Goal: Task Accomplishment & Management: Use online tool/utility

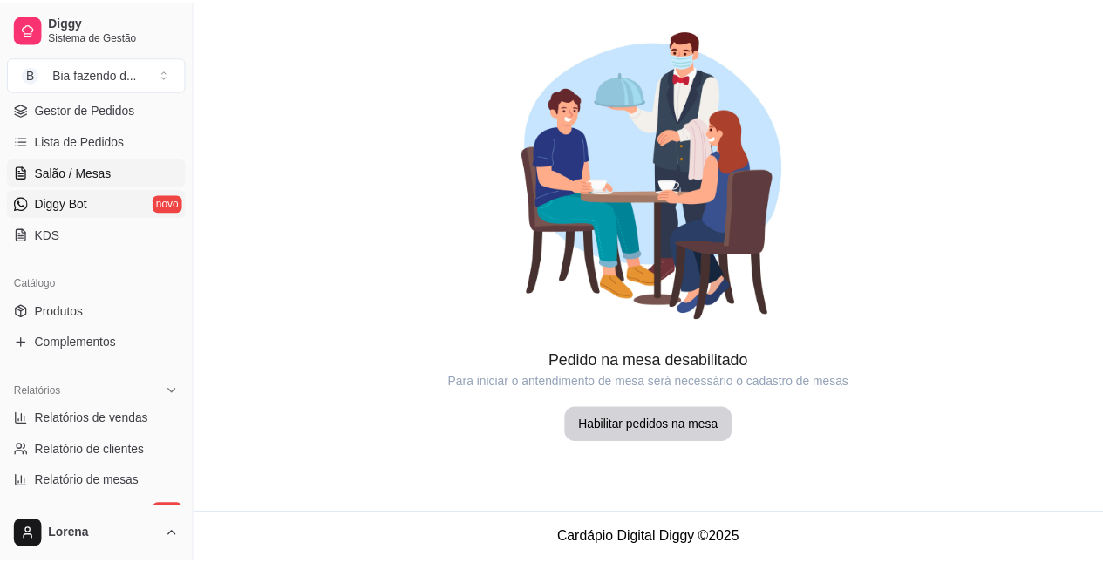
scroll to position [261, 0]
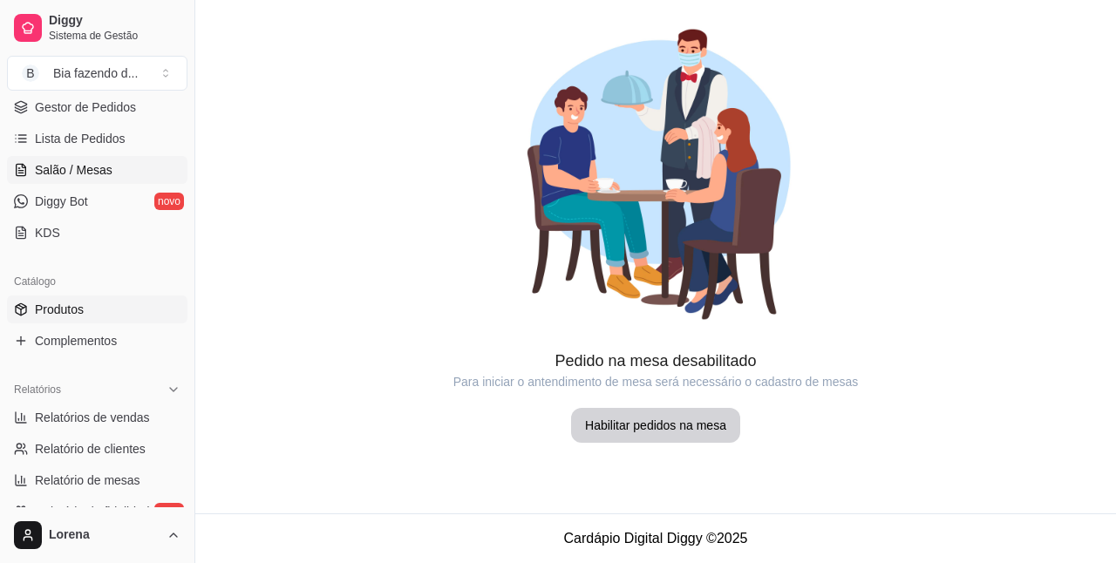
click at [112, 307] on link "Produtos" at bounding box center [97, 309] width 180 height 28
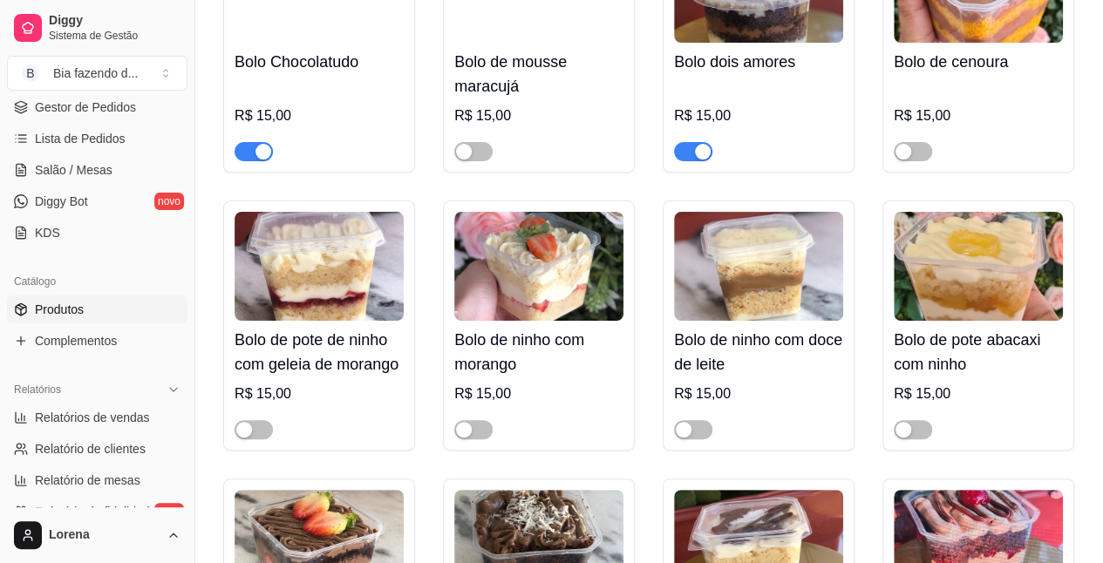
scroll to position [6537, 0]
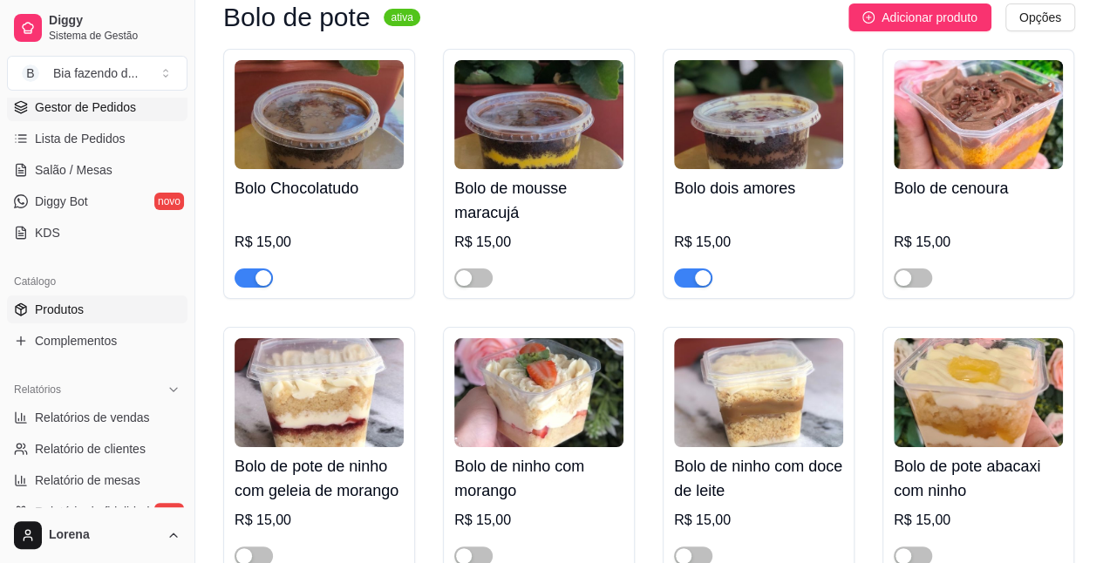
click at [85, 99] on span "Gestor de Pedidos" at bounding box center [85, 106] width 101 height 17
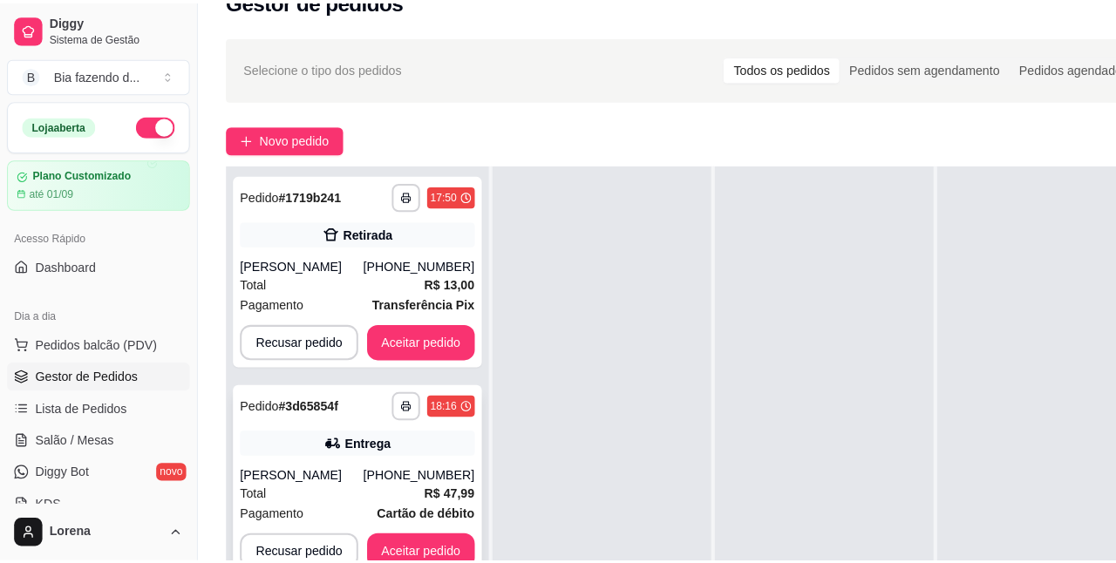
scroll to position [87, 0]
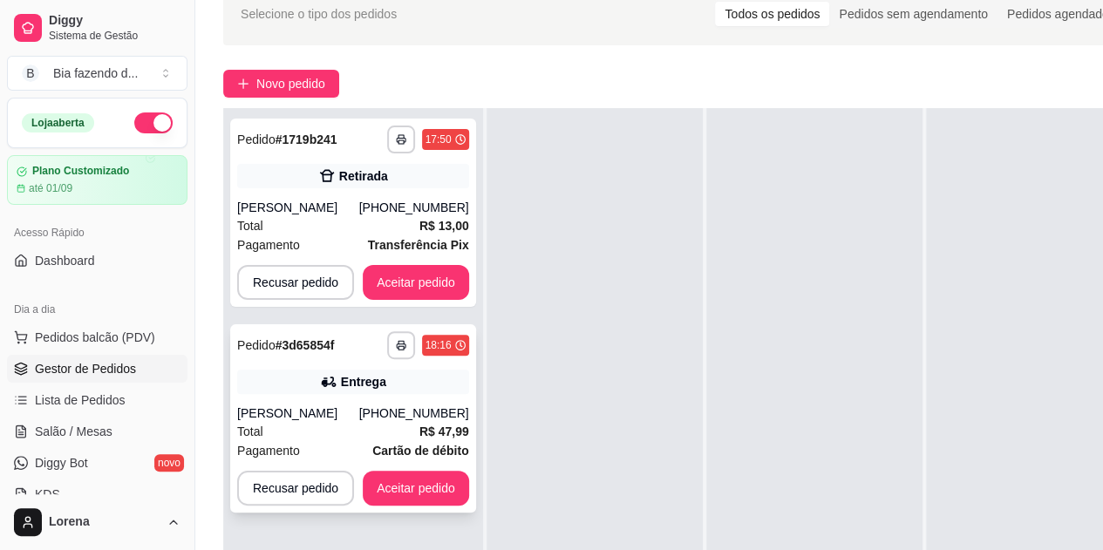
click at [343, 404] on div "**********" at bounding box center [353, 418] width 246 height 188
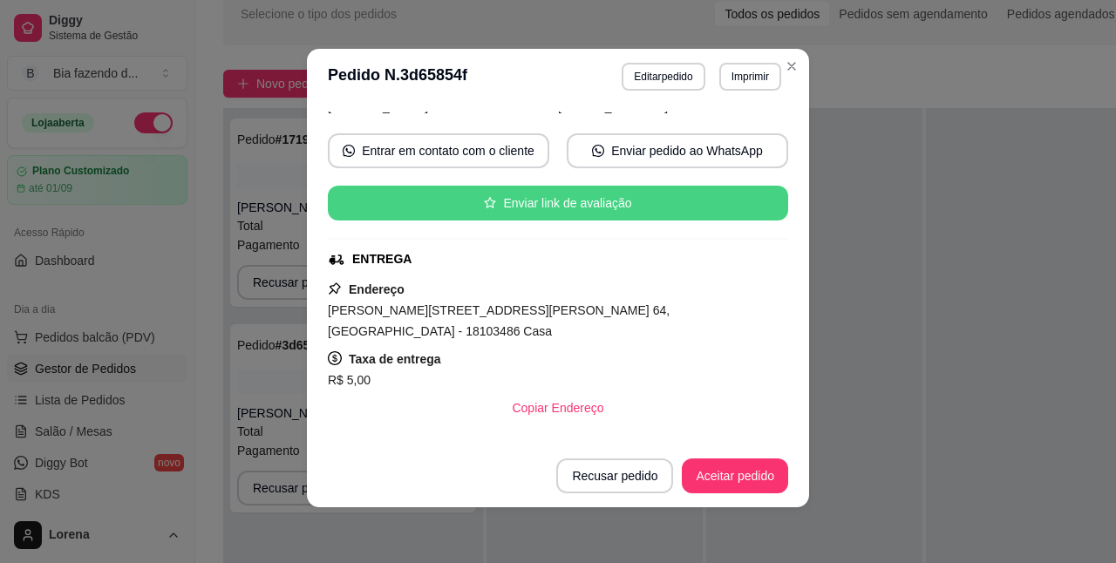
scroll to position [227, 0]
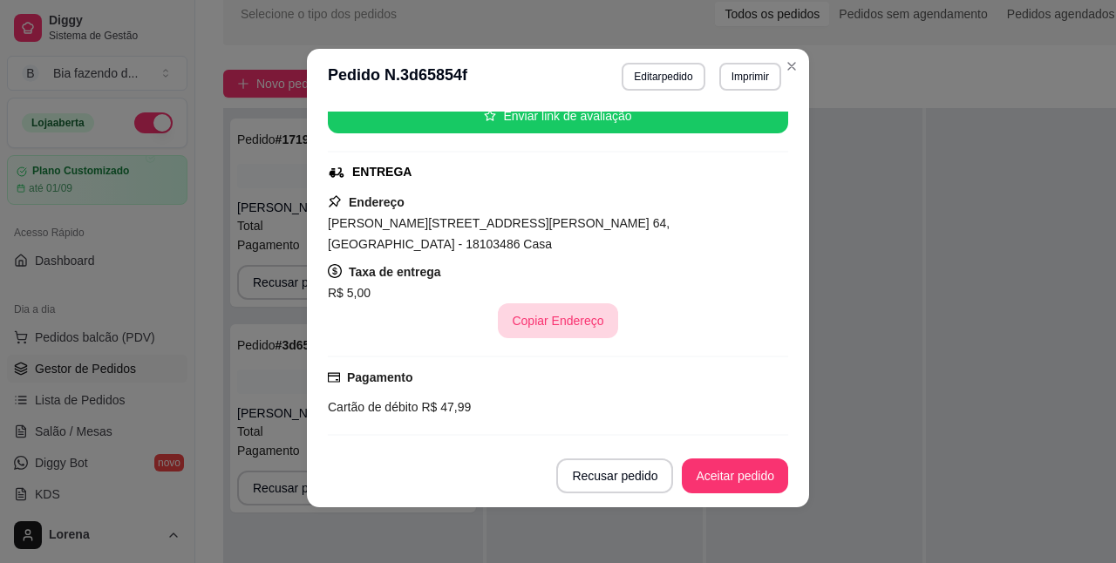
click at [519, 303] on button "Copiar Endereço" at bounding box center [557, 320] width 119 height 35
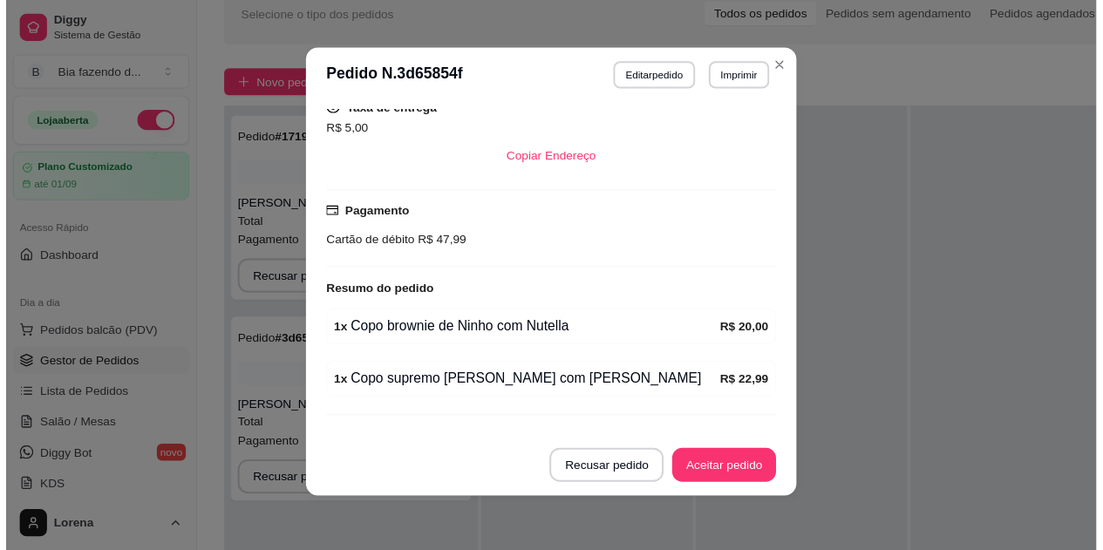
scroll to position [402, 0]
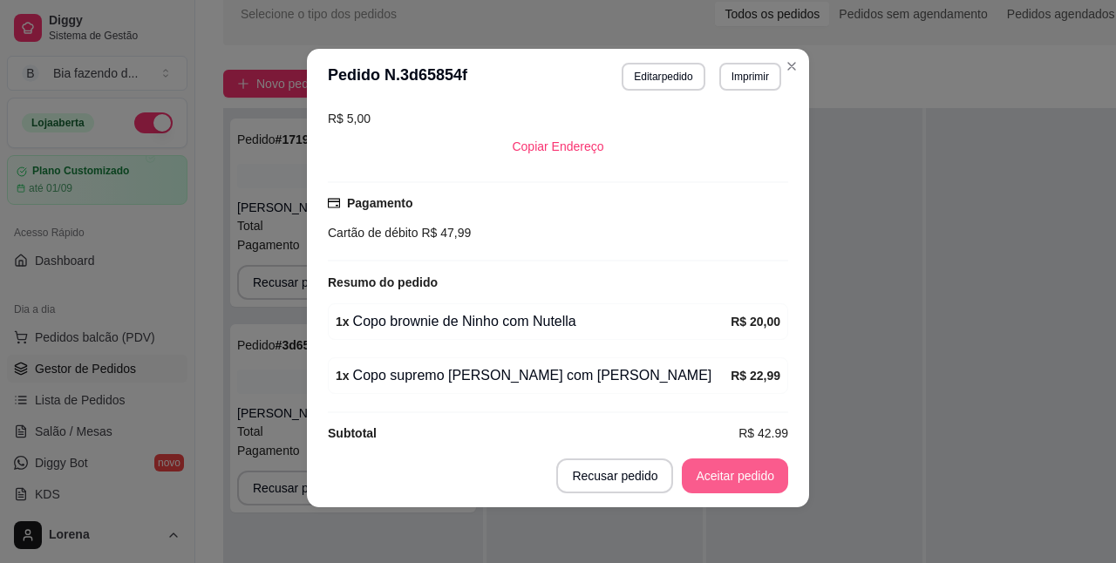
click at [715, 465] on button "Aceitar pedido" at bounding box center [735, 475] width 106 height 35
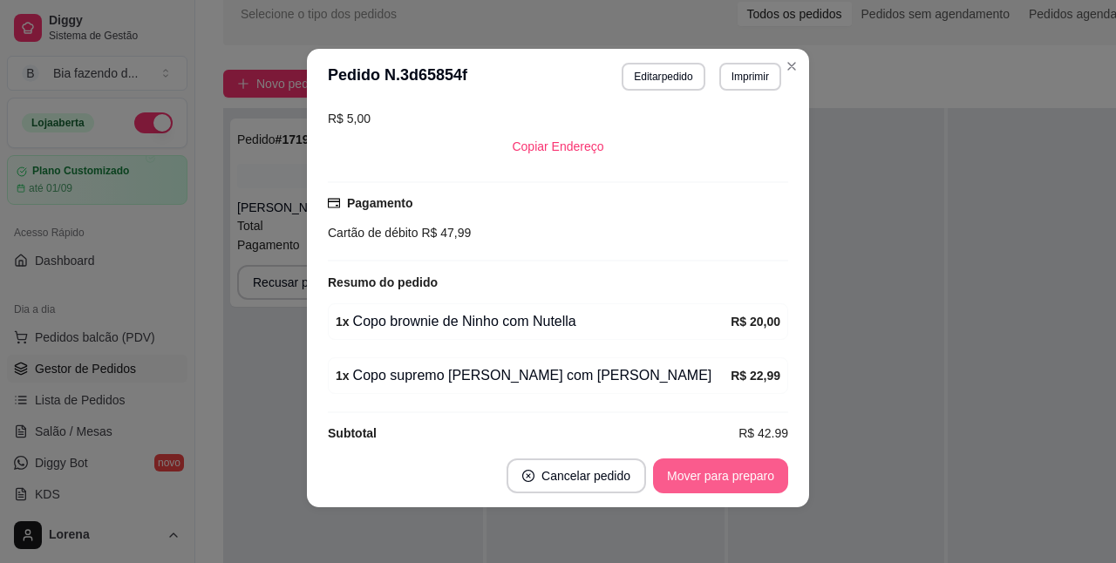
click at [733, 472] on button "Mover para preparo" at bounding box center [720, 475] width 135 height 35
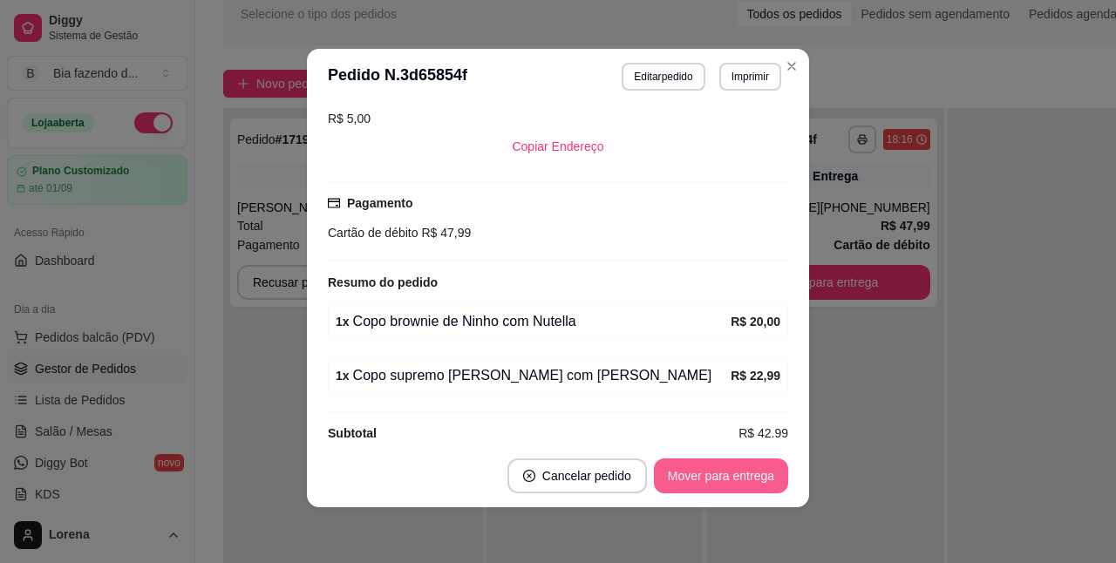
click at [757, 476] on button "Mover para entrega" at bounding box center [721, 475] width 134 height 35
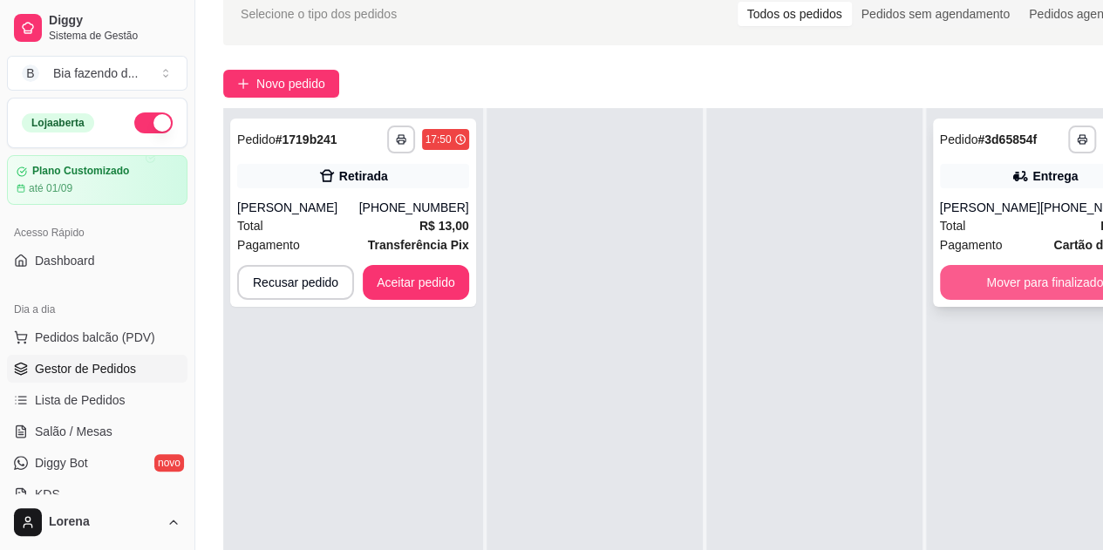
click at [1028, 295] on button "Mover para finalizado" at bounding box center [1045, 282] width 210 height 35
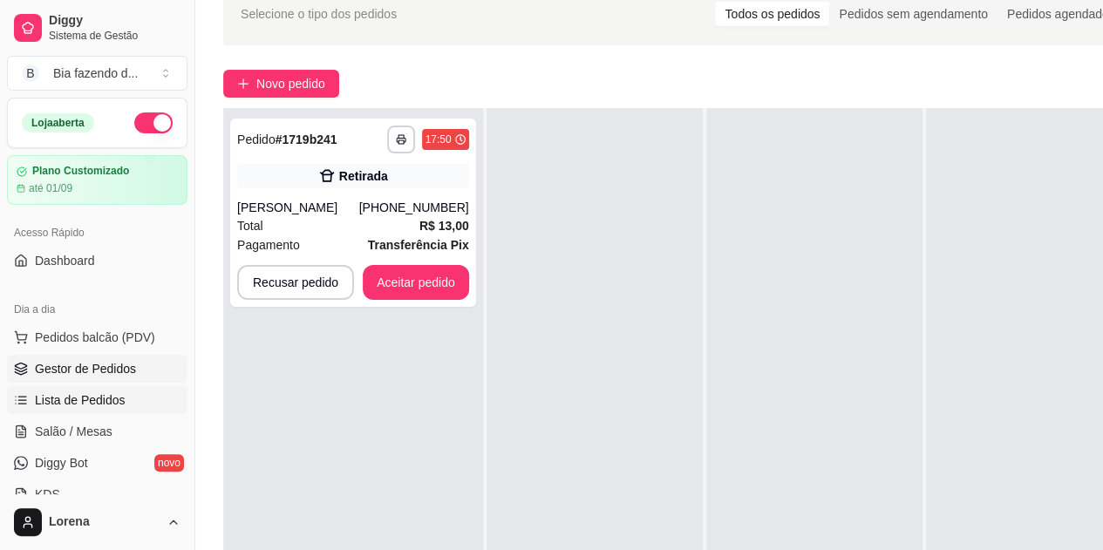
click at [85, 403] on span "Lista de Pedidos" at bounding box center [80, 399] width 91 height 17
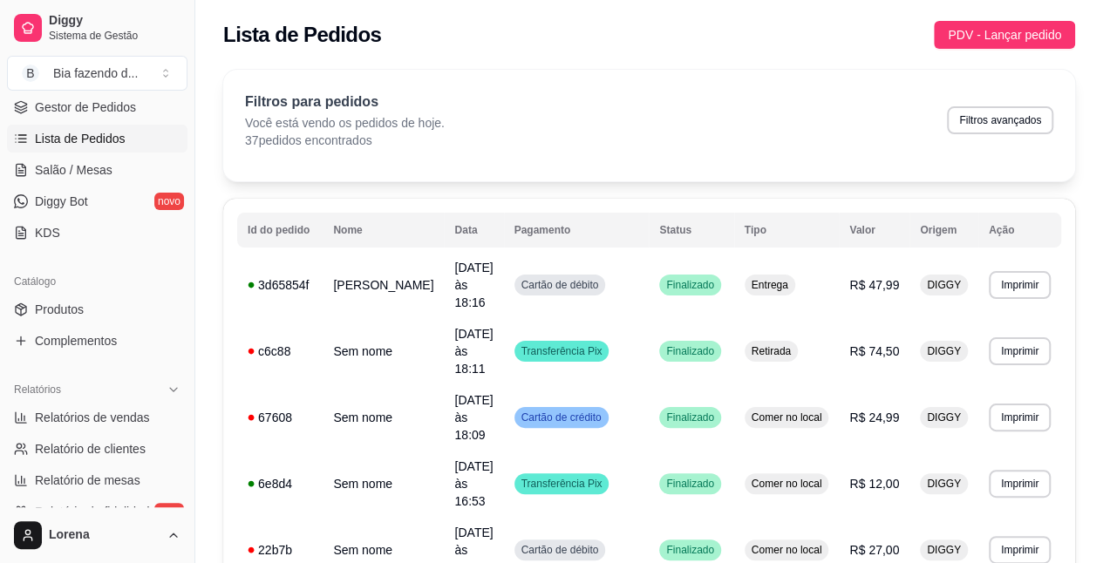
scroll to position [349, 0]
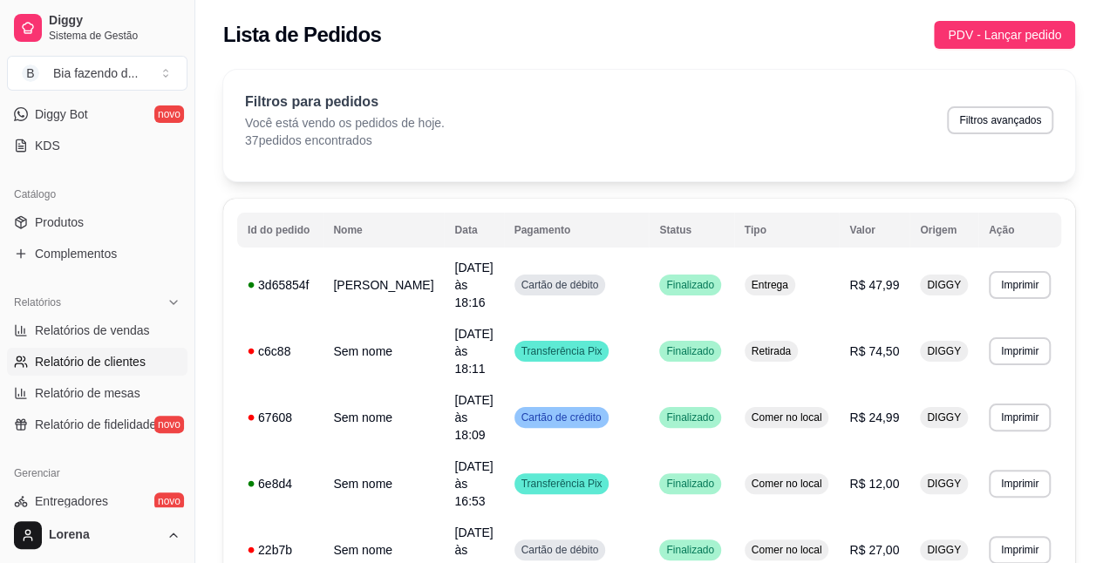
click at [98, 348] on link "Relatório de clientes" at bounding box center [97, 362] width 180 height 28
select select "30"
select select "HIGHEST_TOTAL_SPENT_WITH_ORDERS"
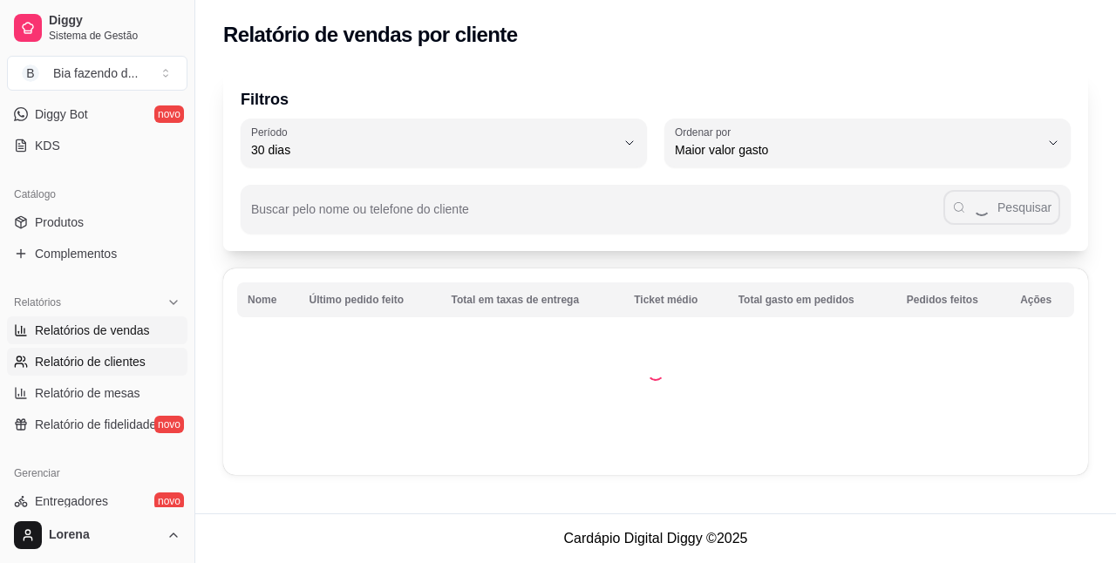
click at [98, 332] on span "Relatórios de vendas" at bounding box center [92, 330] width 115 height 17
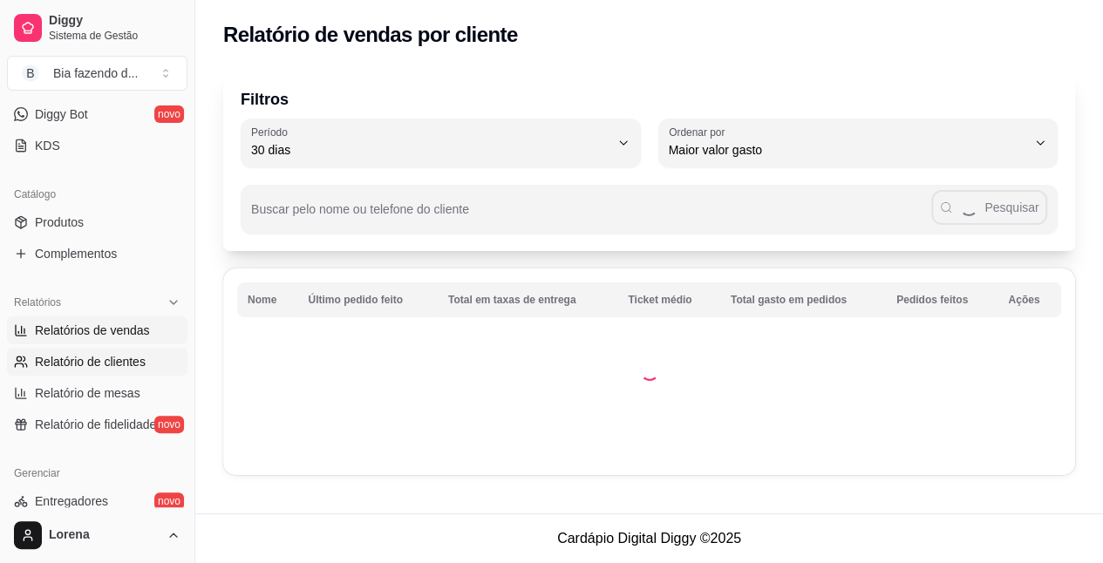
select select "ALL"
select select "0"
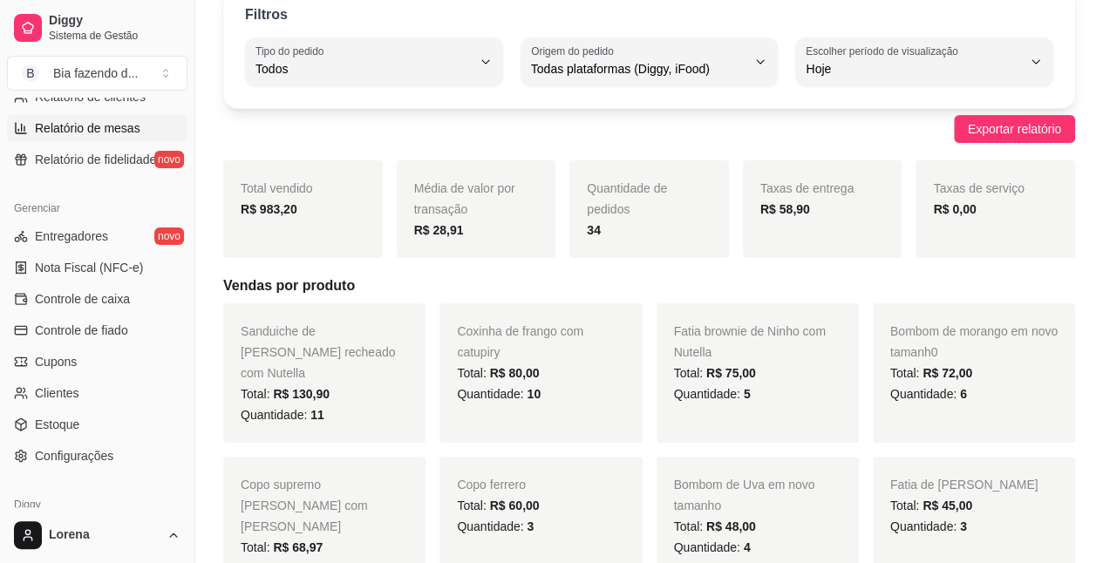
scroll to position [516, 0]
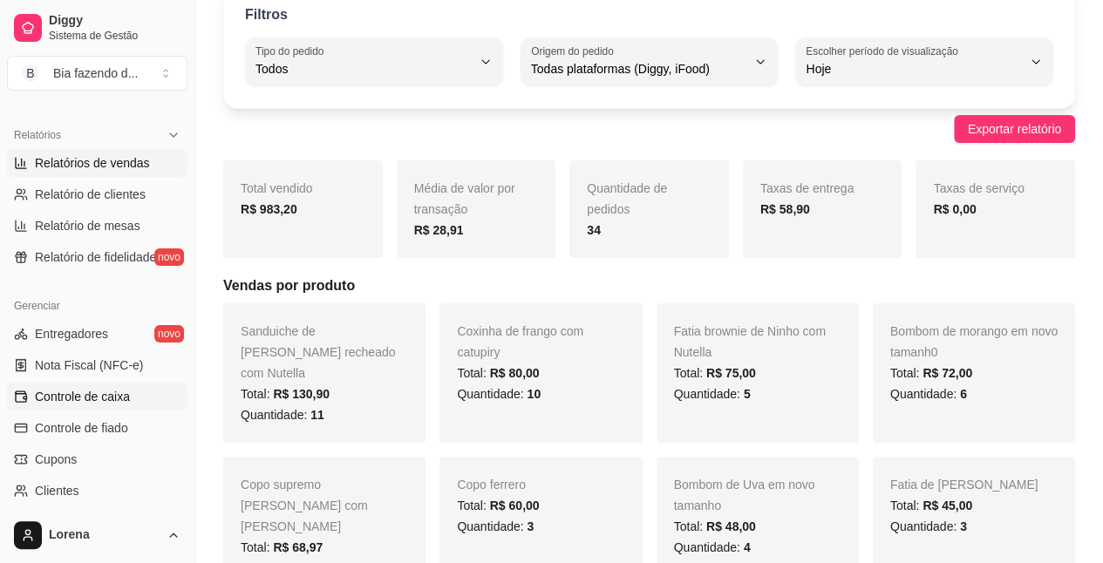
click at [89, 398] on span "Controle de caixa" at bounding box center [82, 396] width 95 height 17
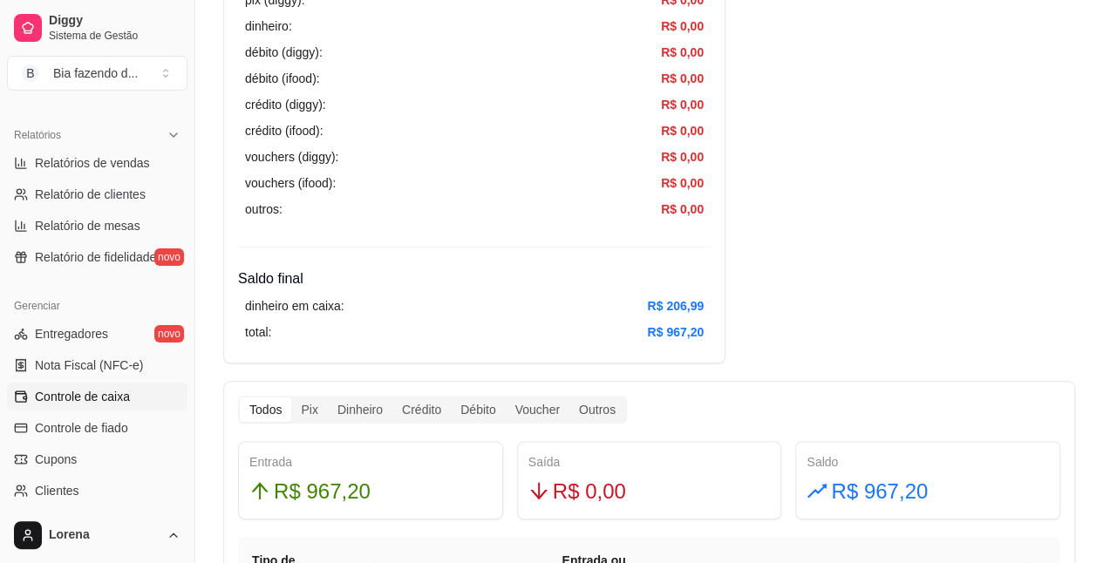
scroll to position [697, 0]
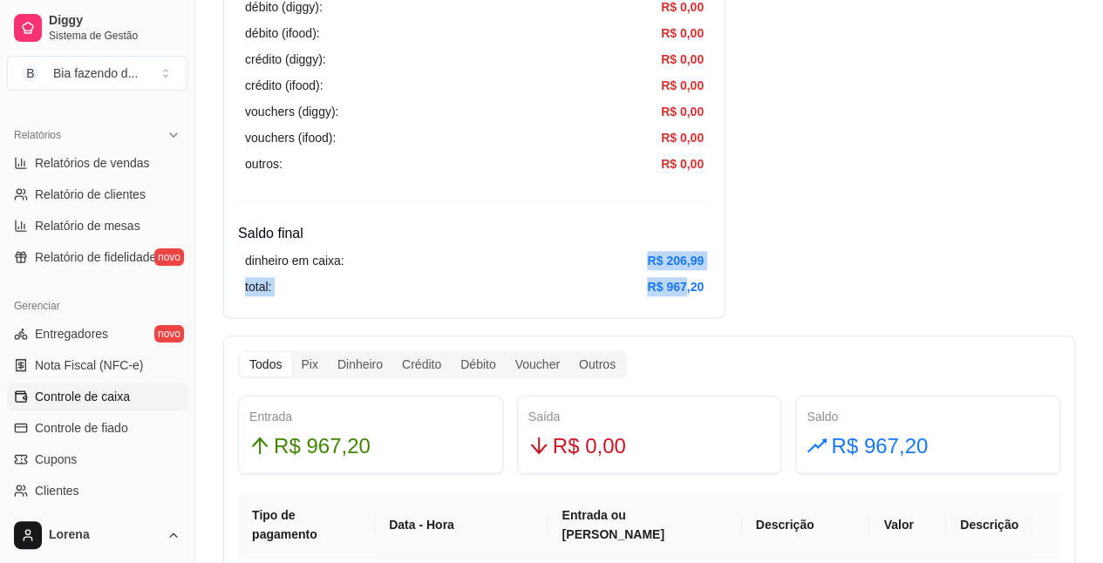
drag, startPoint x: 687, startPoint y: 270, endPoint x: 655, endPoint y: 267, distance: 31.6
click at [626, 263] on div "dinheiro em caixa: R$ 206,99 total: R$ 967,20" at bounding box center [474, 273] width 472 height 59
click at [681, 260] on article "R$ 206,99" at bounding box center [675, 260] width 57 height 19
click at [682, 260] on article "R$ 206,99" at bounding box center [675, 260] width 57 height 19
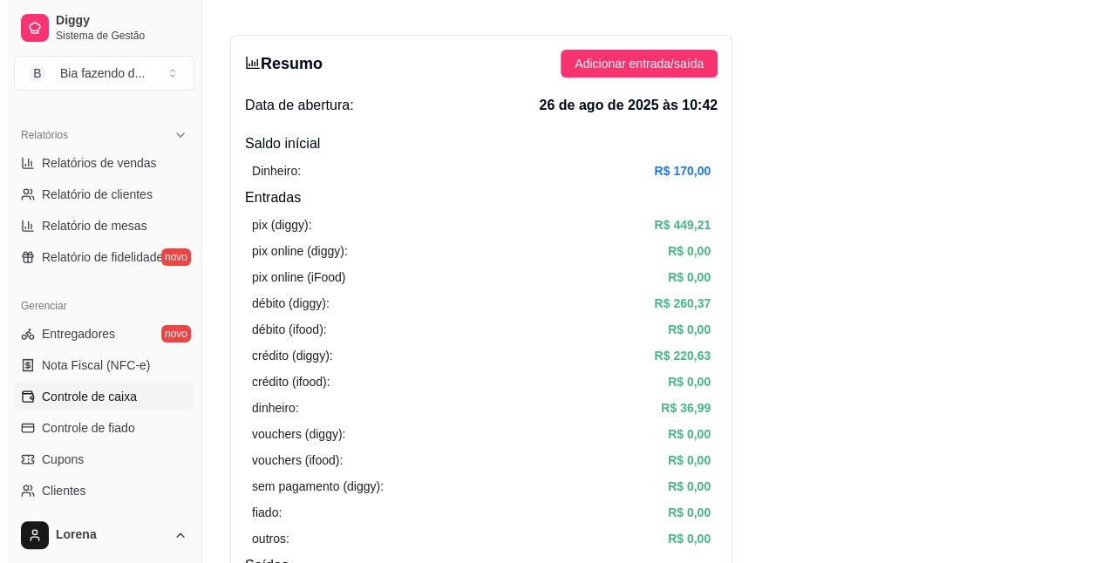
scroll to position [0, 0]
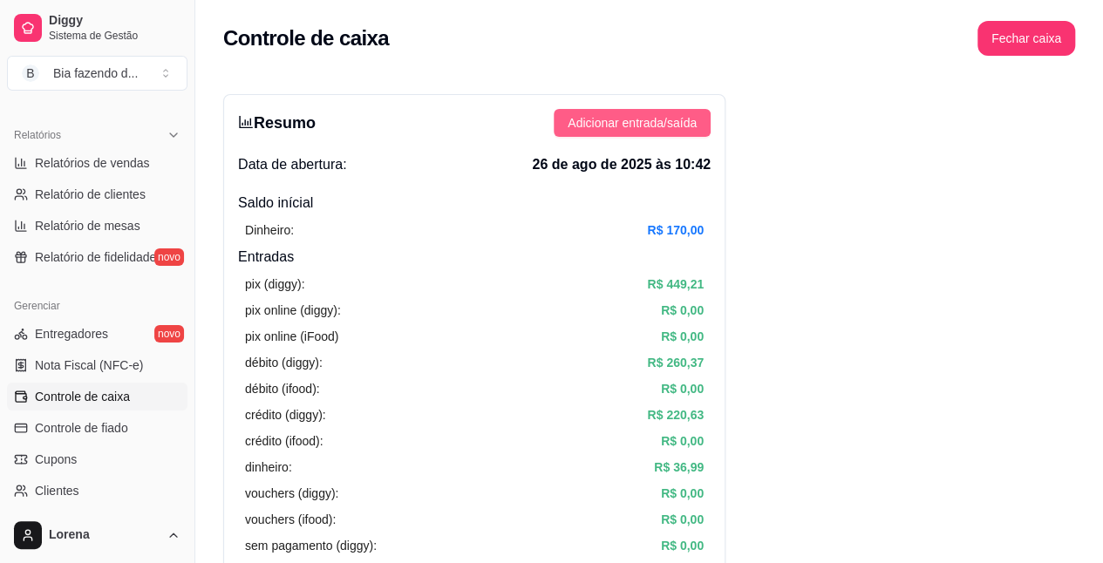
click at [582, 120] on span "Adicionar entrada/saída" at bounding box center [631, 122] width 129 height 19
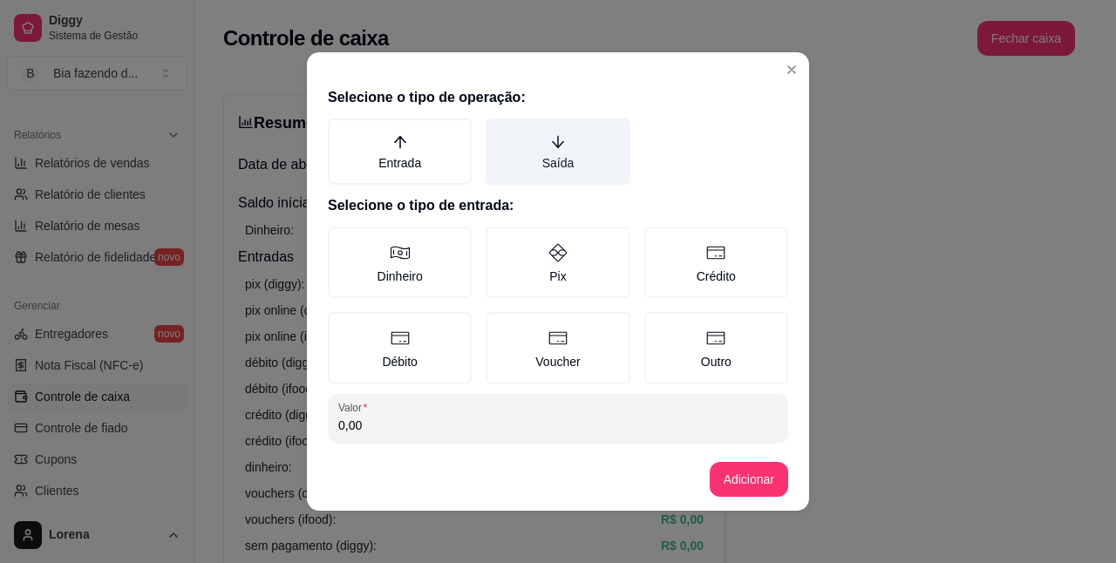
click at [585, 127] on label "Saída" at bounding box center [557, 152] width 144 height 66
click at [499, 127] on button "Saída" at bounding box center [492, 125] width 14 height 14
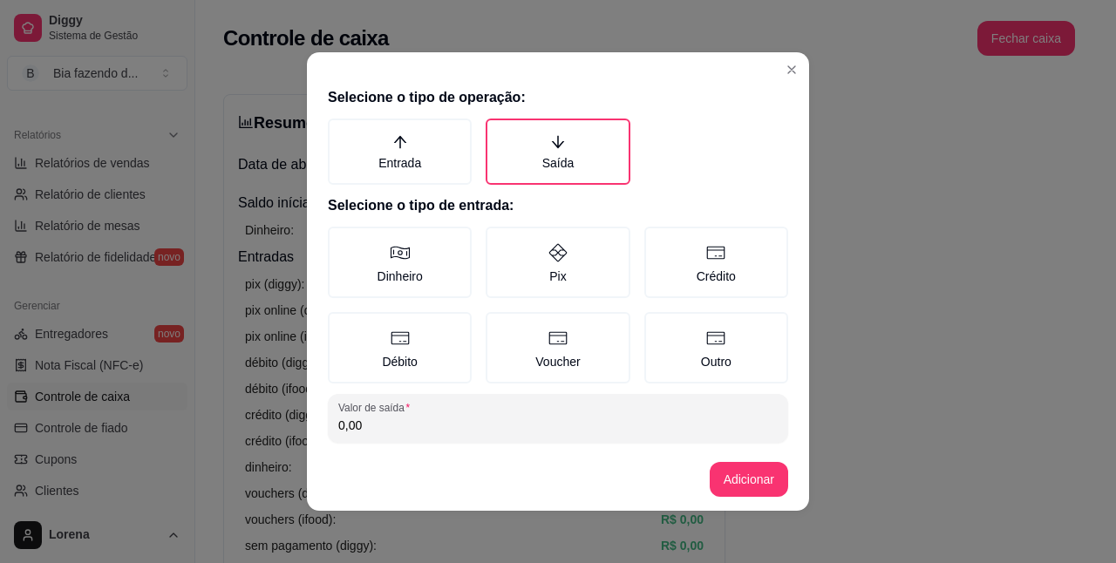
click at [368, 424] on input "0,00" at bounding box center [557, 425] width 439 height 17
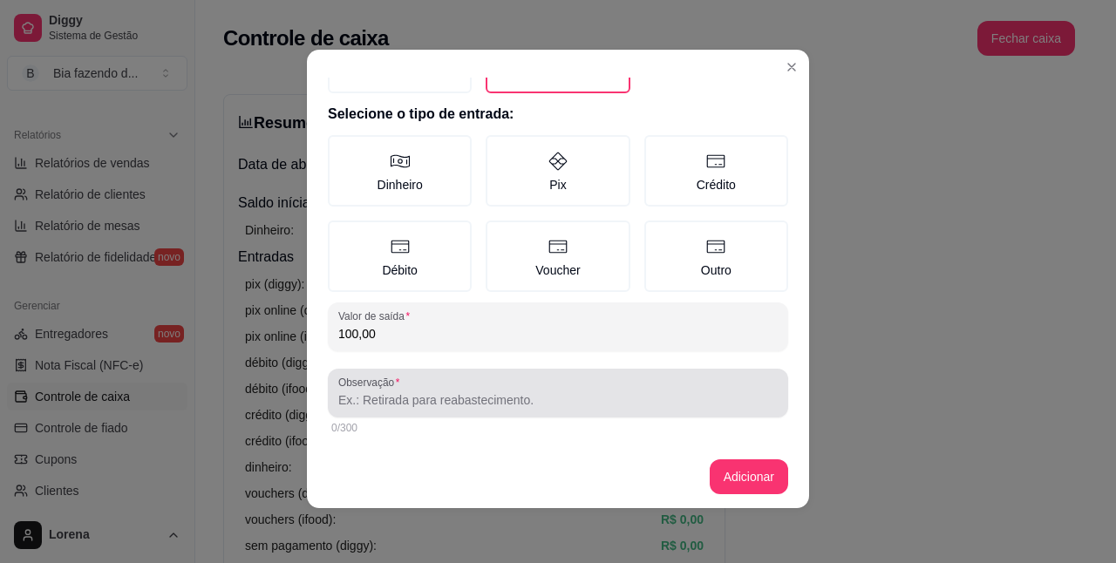
scroll to position [3, 0]
type input "100,00"
click at [495, 377] on div at bounding box center [557, 392] width 439 height 35
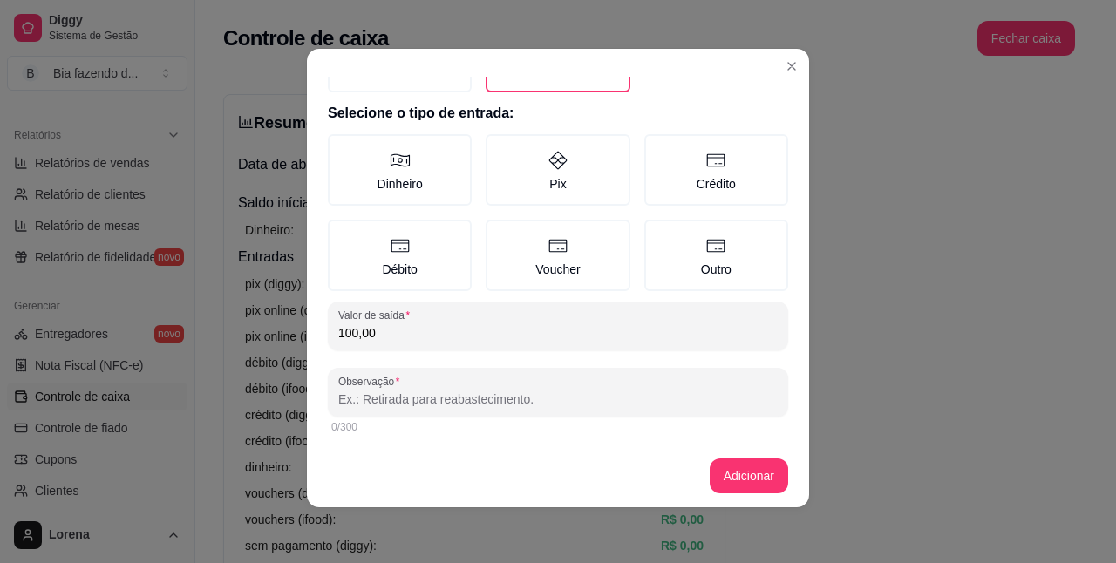
type input "F"
type input "Glau"
click at [709, 485] on button "Adicionar" at bounding box center [748, 475] width 78 height 35
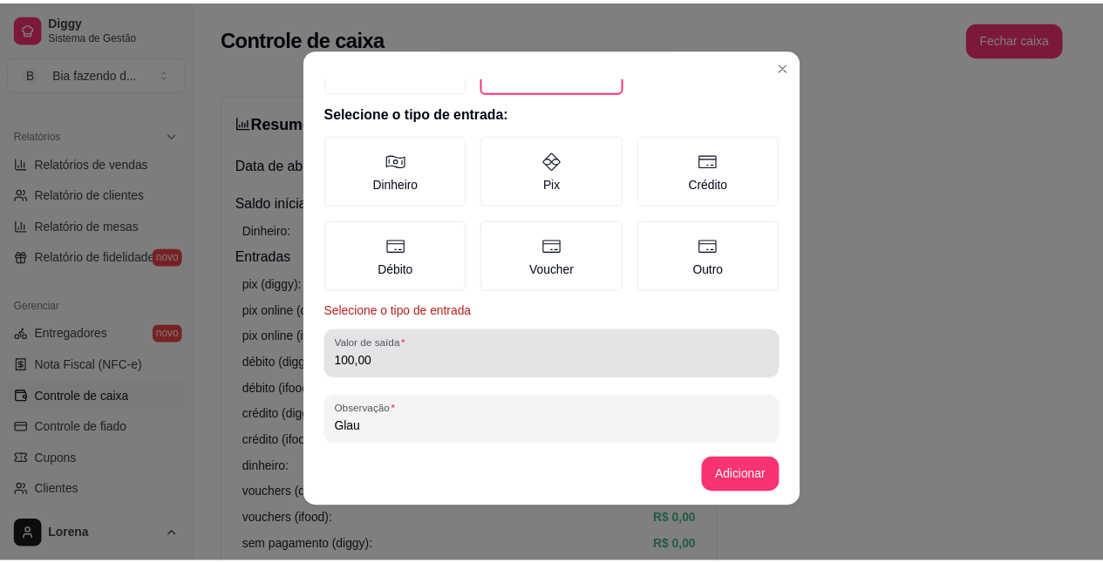
scroll to position [2, 0]
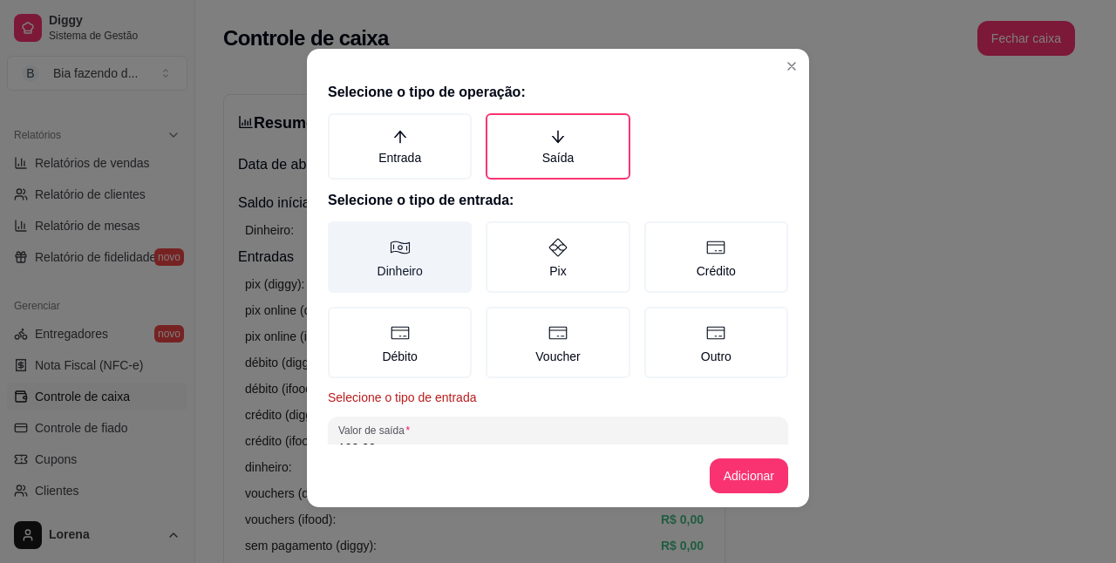
click at [400, 263] on label "Dinheiro" at bounding box center [400, 256] width 144 height 71
click at [341, 236] on button "Dinheiro" at bounding box center [334, 229] width 14 height 14
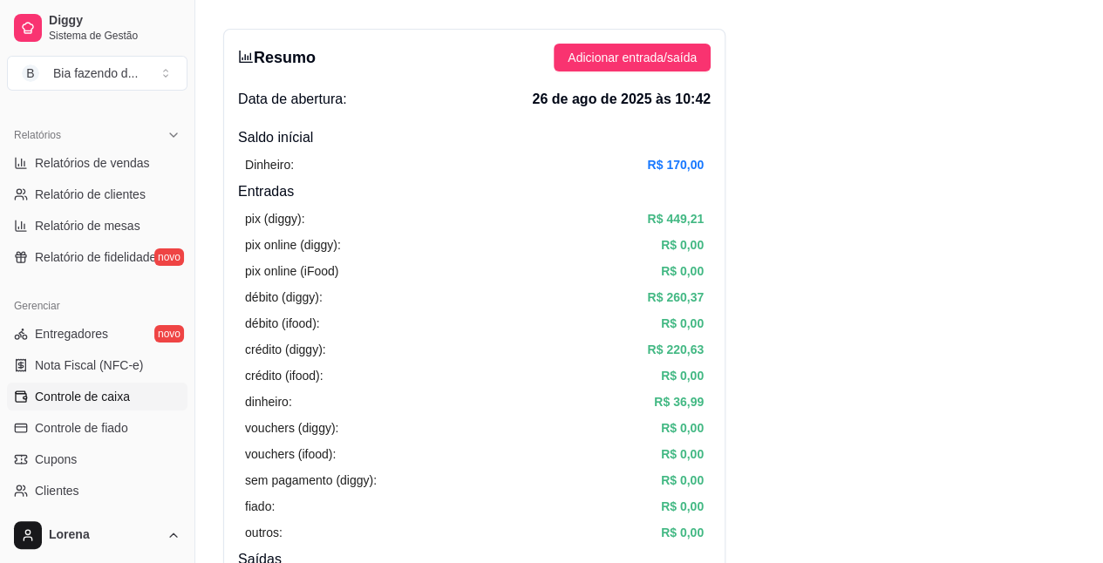
scroll to position [0, 0]
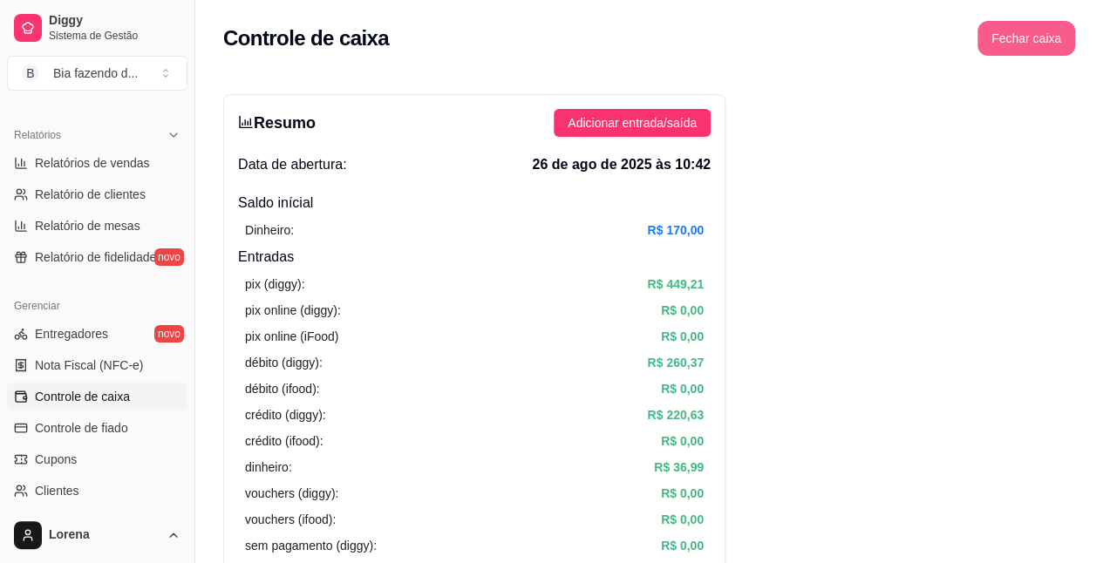
click at [1007, 30] on button "Fechar caixa" at bounding box center [1026, 38] width 98 height 35
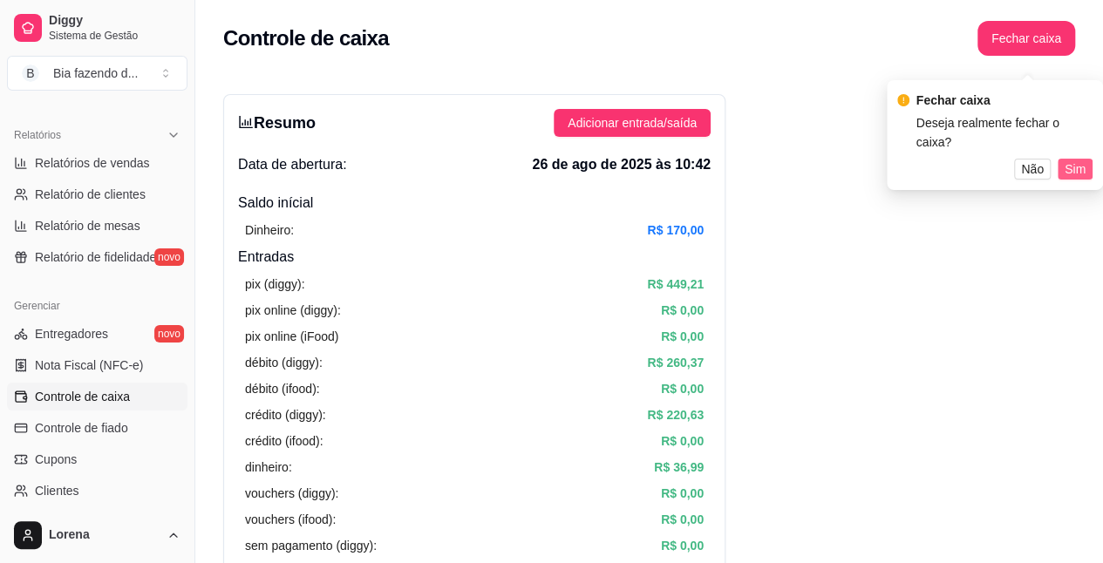
click at [1070, 159] on span "Sim" at bounding box center [1074, 168] width 21 height 19
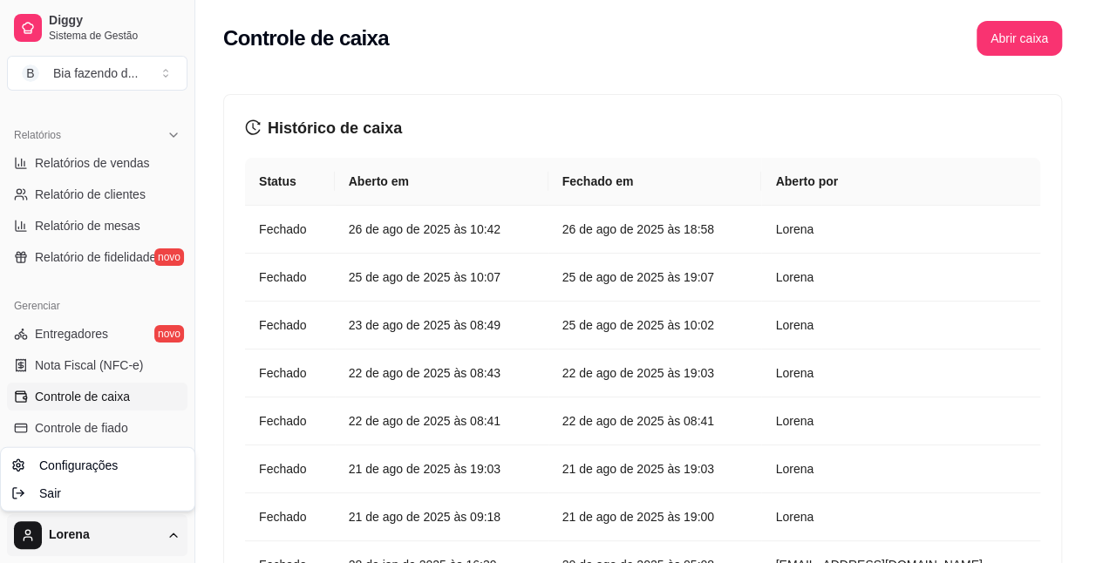
click at [88, 538] on html "Diggy Sistema de Gestão B Bia fazendo d ... Loja aberta Plano Customizado até 0…" at bounding box center [551, 281] width 1103 height 563
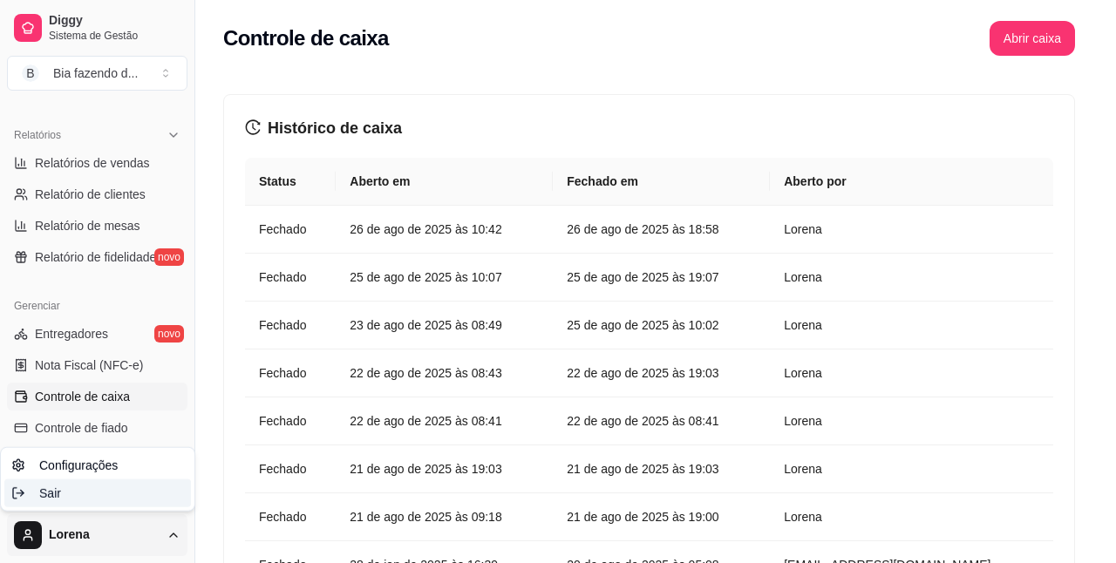
click at [88, 502] on div "Sair" at bounding box center [97, 493] width 187 height 28
